Goal: Find specific page/section: Find specific page/section

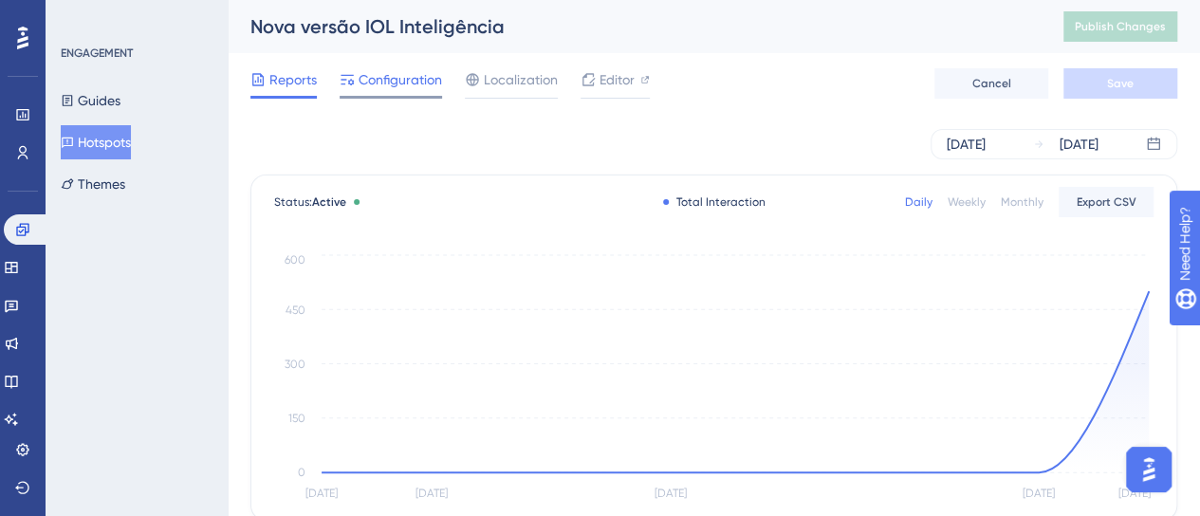
click at [379, 88] on span "Configuration" at bounding box center [400, 79] width 83 height 23
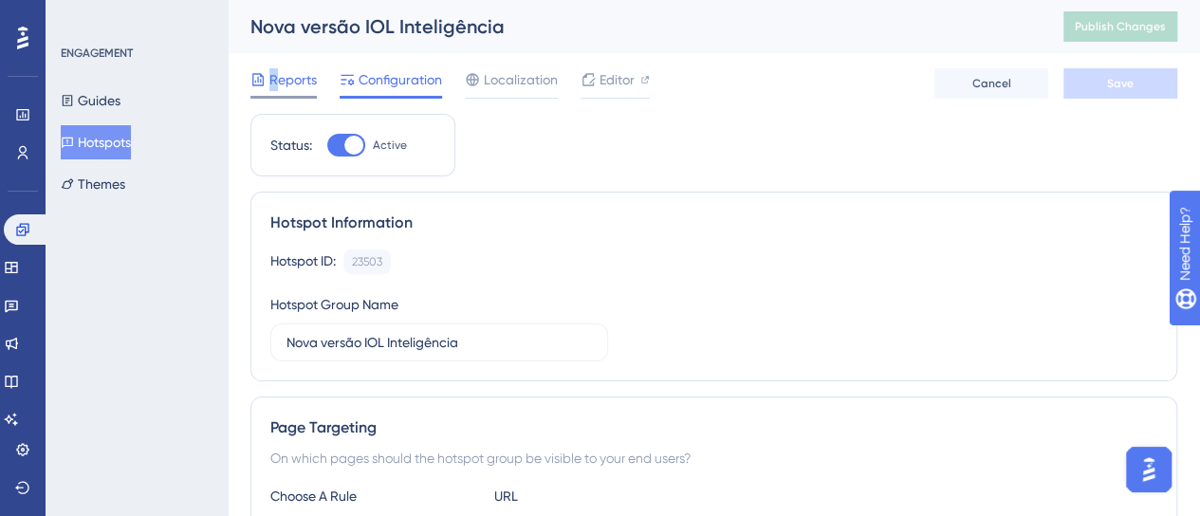
click at [273, 82] on span "Reports" at bounding box center [292, 79] width 47 height 23
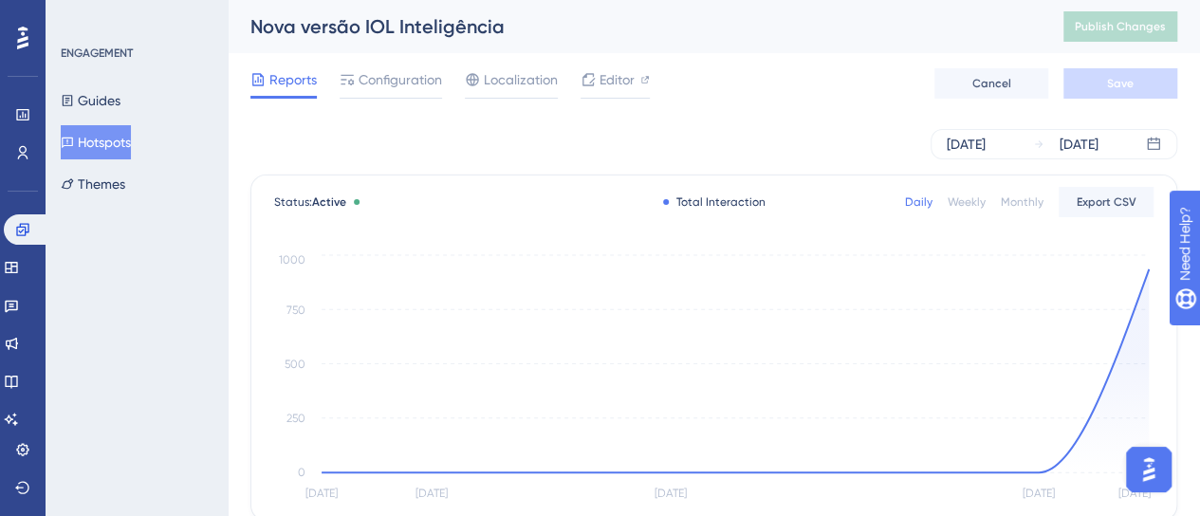
click at [286, 79] on span "Reports" at bounding box center [292, 79] width 47 height 23
click at [296, 83] on span "Reports" at bounding box center [292, 79] width 47 height 23
click at [383, 82] on span "Configuration" at bounding box center [400, 79] width 83 height 23
